Goal: Transaction & Acquisition: Download file/media

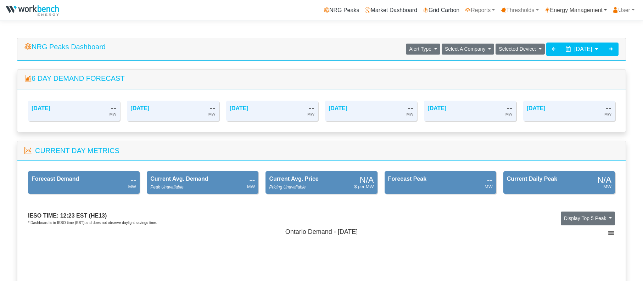
click at [572, 12] on link "Energy Management" at bounding box center [575, 10] width 68 height 14
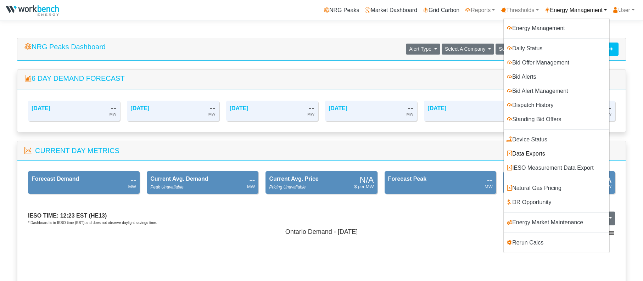
click at [538, 153] on link "Data Exports" at bounding box center [556, 154] width 106 height 14
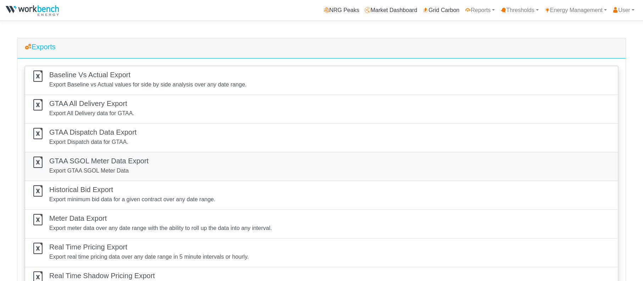
click at [98, 159] on h5 "GTAA SGOL Meter Data Export" at bounding box center [98, 161] width 99 height 9
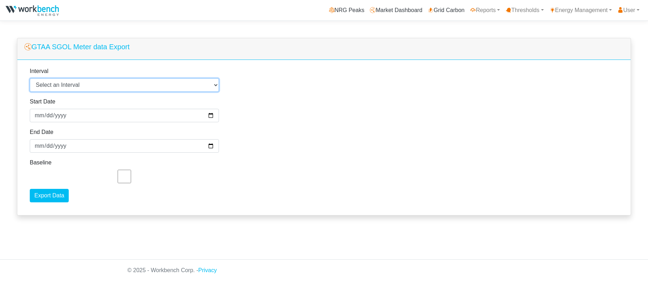
click at [79, 86] on select "Select an Interval 1 Minute 5 Minutes 15 Minutes 30 Minutes Hourly Daily" at bounding box center [124, 84] width 189 height 13
select select "5"
click at [30, 79] on select "Select an Interval 1 Minute 5 Minutes 15 Minutes 30 Minutes Hourly Daily" at bounding box center [124, 84] width 189 height 13
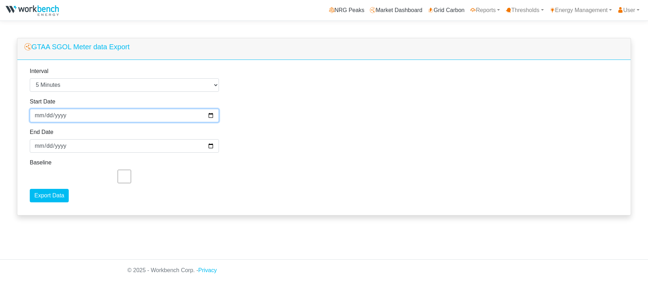
click at [62, 118] on input "2025-08-16" at bounding box center [124, 115] width 189 height 13
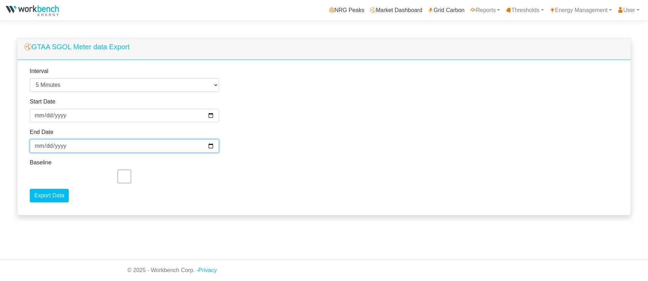
click at [62, 147] on input "2025-08-17" at bounding box center [124, 145] width 189 height 13
type input "2025-08-18"
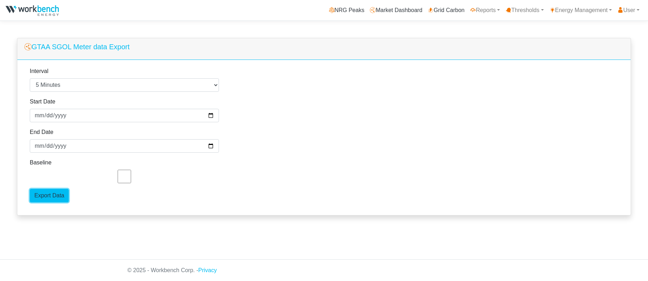
click at [46, 194] on input "Export Data" at bounding box center [49, 195] width 39 height 13
